Goal: Use online tool/utility: Use online tool/utility

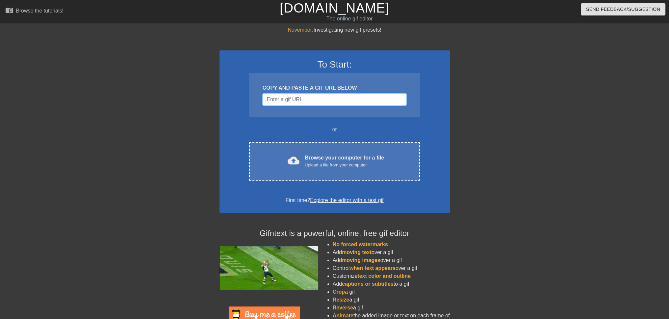
click at [316, 100] on input "Username" at bounding box center [334, 99] width 144 height 13
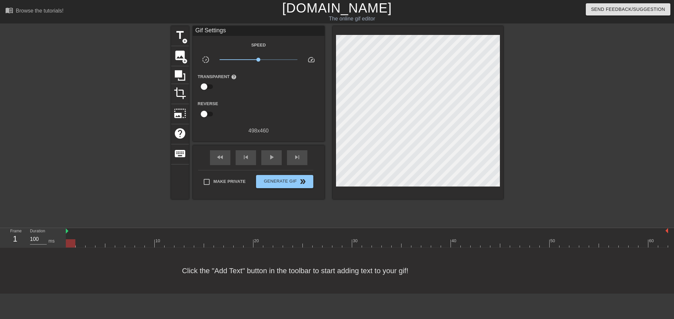
drag, startPoint x: 335, startPoint y: 104, endPoint x: 589, endPoint y: 151, distance: 258.8
click at [590, 151] on div at bounding box center [560, 125] width 99 height 198
click at [180, 40] on span "title" at bounding box center [180, 35] width 13 height 13
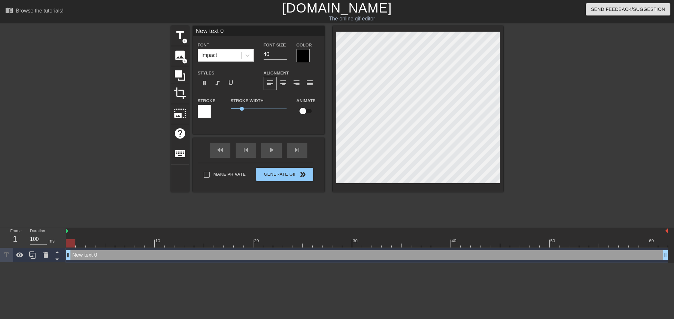
type input "T"
type textarea "T"
type input "Th"
type textarea "Th"
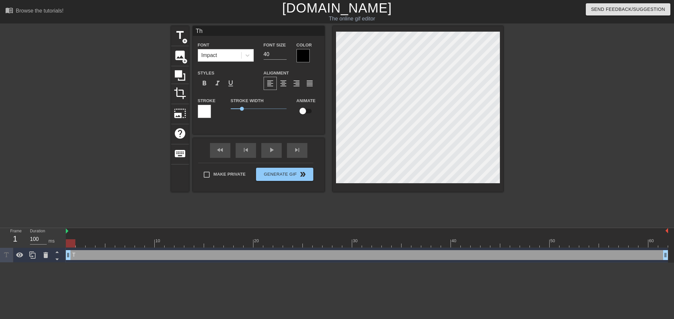
type input "The"
type textarea "The"
type input "The"
type textarea "The"
type input "The T"
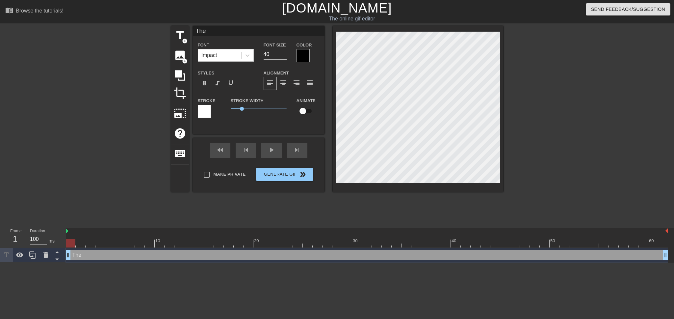
type textarea "The T"
type input "The Tr"
type textarea "The Tr"
type input "The T"
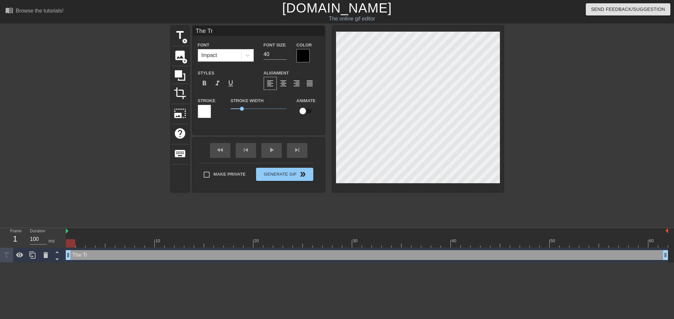
type textarea "The T"
type input "The"
type textarea "The"
type input "The G"
type textarea "The G"
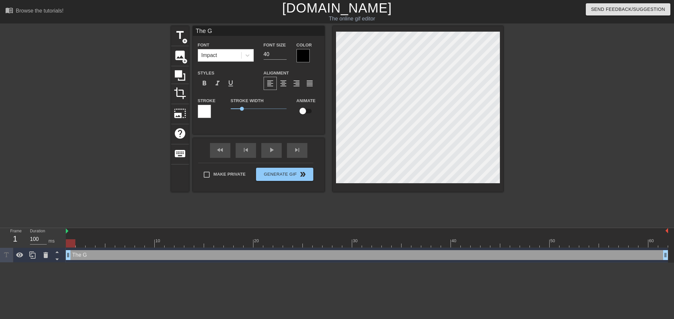
type input "The Go"
type textarea "The Go"
type input "The Gol"
type textarea "The Gol"
type input "The Gold"
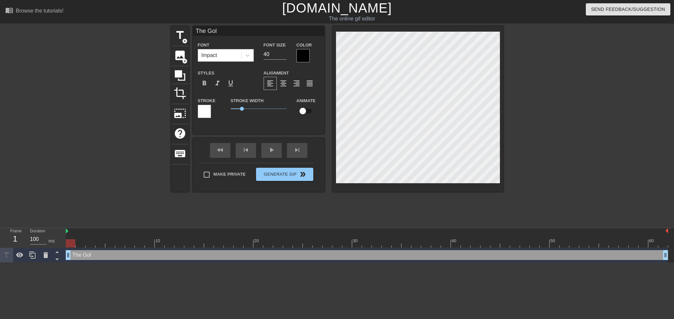
type textarea "The Gold"
type input "The Gold"
type textarea "The Gold"
type input "The Gold T"
type textarea "The Gold T"
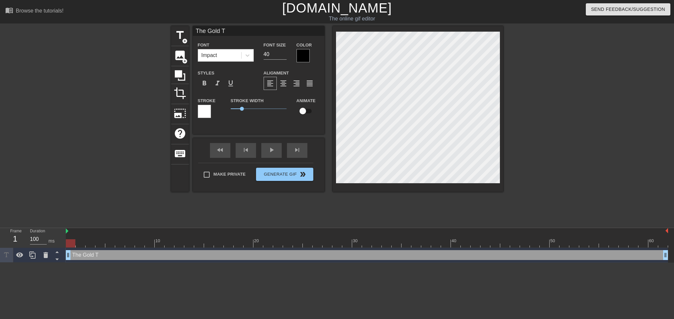
type input "The Gold Tr"
type textarea "The Gold Tr"
type input "The Gold Tri"
type textarea "The Gold Tri"
type input "The Gold Trim"
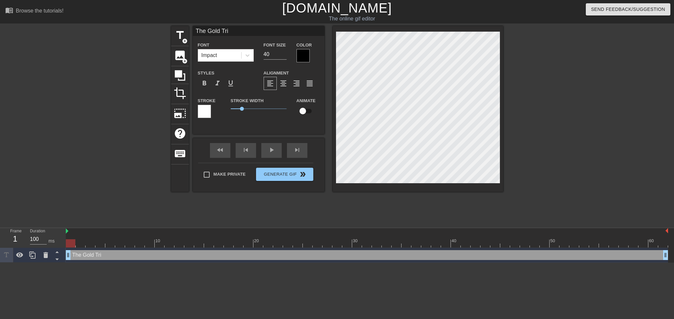
type textarea "The Gold Trim"
type input "The Gold Trim"
type textarea "The Gold Trim"
type input "The Gold Trim I"
type textarea "The Gold Trim I"
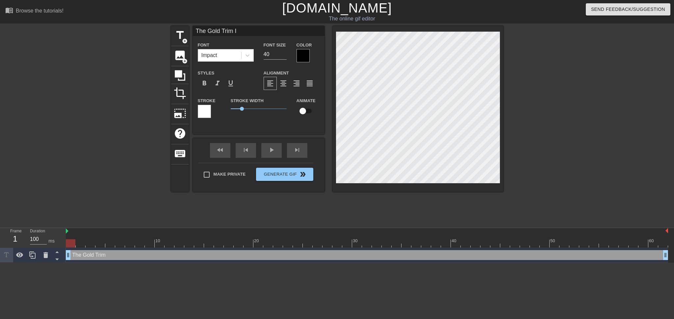
type input "The Gold Trim In"
type textarea "The Gold Trim In"
type input "The Gold Trim Ini"
type textarea "The Gold Trim Ini"
type input "The Gold Trim In"
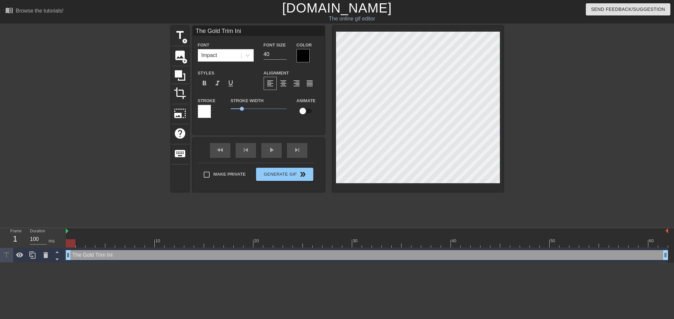
type textarea "The Gold Trim In"
type input "The Gold Trim Inc"
type textarea "The Gold Trim Inc"
type input "The Gold Trim Inci"
type textarea "The Gold Trim Inci"
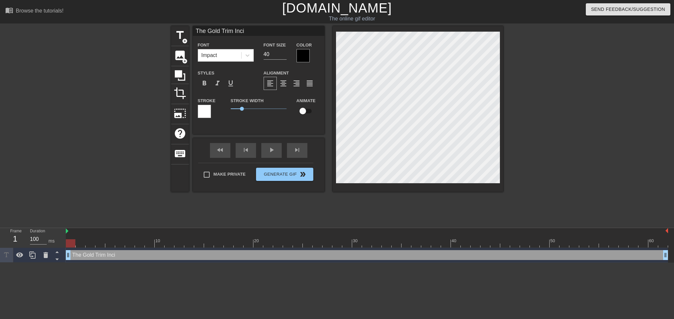
type input "The Gold Trim Incid"
type textarea "The Gold Trim Incid"
type input "The Gold Trim Incide"
type textarea "The Gold Trim Incide"
type input "The Gold Trim Inciden"
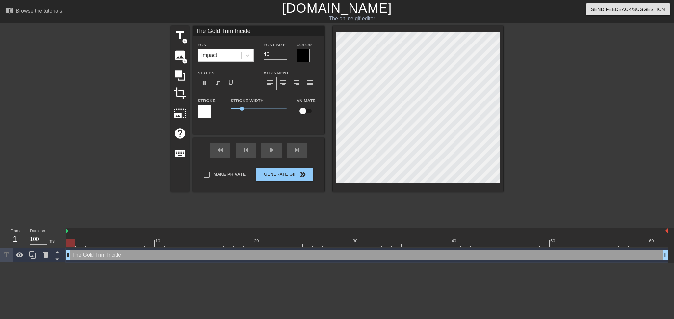
type textarea "The Gold Trim Inciden"
type input "The Gold Trim Incident"
type textarea "The Gold Trim Incident"
click at [246, 106] on span "1.35" at bounding box center [259, 109] width 56 height 8
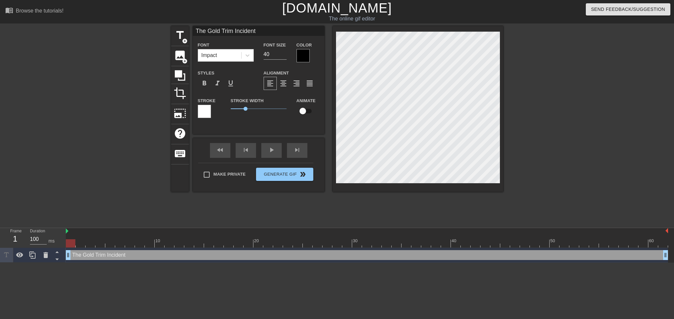
click at [248, 111] on span "1.35" at bounding box center [259, 109] width 56 height 8
drag, startPoint x: 250, startPoint y: 110, endPoint x: 259, endPoint y: 110, distance: 9.6
click at [259, 110] on span "2.2" at bounding box center [259, 109] width 56 height 8
drag, startPoint x: 259, startPoint y: 110, endPoint x: 245, endPoint y: 110, distance: 14.8
click at [245, 110] on span "1.45" at bounding box center [247, 109] width 4 height 4
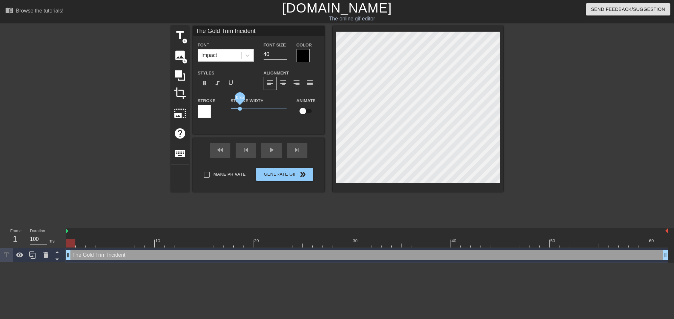
drag, startPoint x: 245, startPoint y: 110, endPoint x: 240, endPoint y: 110, distance: 4.6
click at [240, 110] on span "0.85" at bounding box center [240, 109] width 4 height 4
drag, startPoint x: 240, startPoint y: 110, endPoint x: 245, endPoint y: 108, distance: 4.9
click at [245, 108] on span "1.15" at bounding box center [244, 109] width 4 height 4
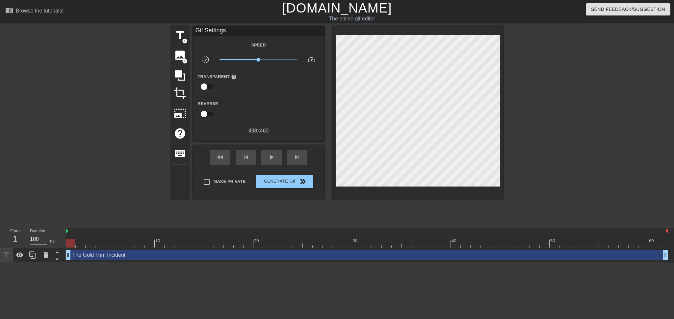
drag, startPoint x: 432, startPoint y: 210, endPoint x: 420, endPoint y: 189, distance: 23.9
click at [432, 208] on div "title add_circle image add_circle crop photo_size_select_large help keyboard Gi…" at bounding box center [337, 125] width 332 height 198
click at [547, 168] on div at bounding box center [560, 125] width 99 height 198
click at [214, 183] on span "Make Private" at bounding box center [230, 181] width 32 height 7
click at [214, 183] on input "Make Private" at bounding box center [207, 182] width 14 height 14
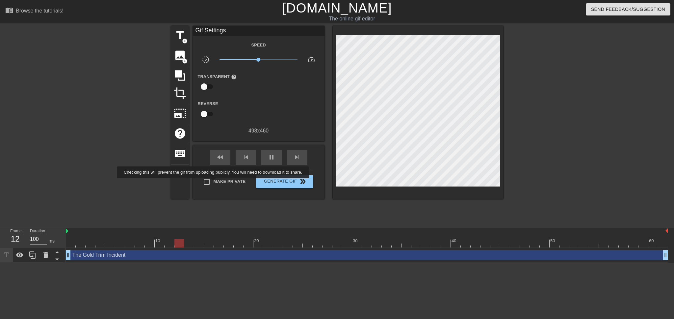
checkbox input "true"
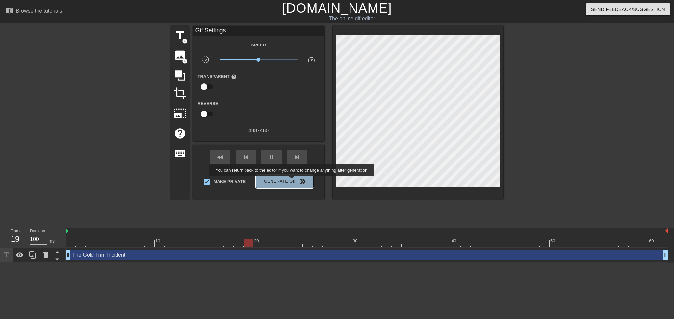
click at [292, 181] on span "Generate Gif double_arrow" at bounding box center [285, 181] width 52 height 8
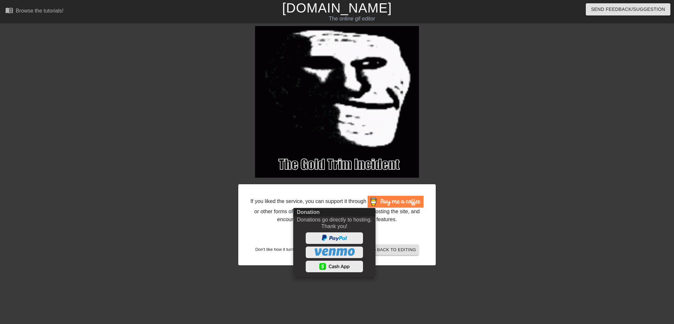
click at [511, 251] on div at bounding box center [337, 162] width 674 height 324
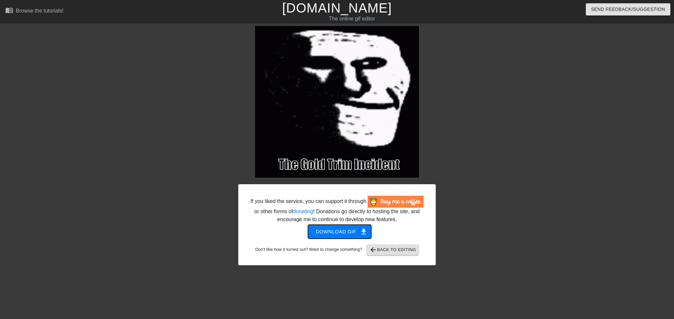
click at [345, 233] on span "Download gif get_app" at bounding box center [340, 231] width 48 height 9
